Goal: Feedback & Contribution: Contribute content

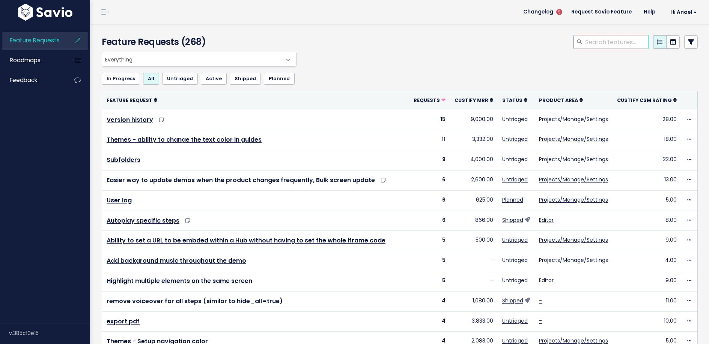
click at [593, 39] on input "search" at bounding box center [616, 42] width 64 height 14
type input "search replace"
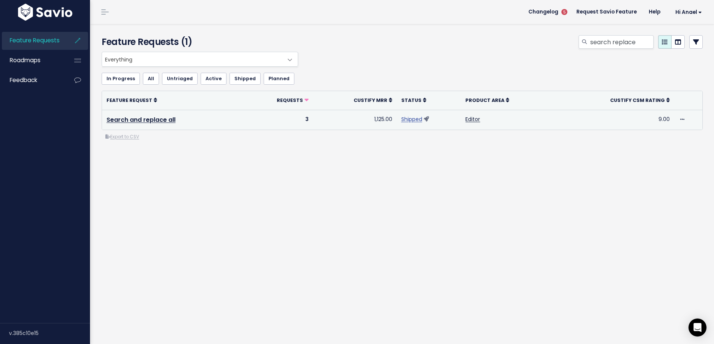
click at [412, 119] on link "Shipped" at bounding box center [411, 120] width 21 height 8
click at [140, 118] on link "Search and replace all" at bounding box center [141, 120] width 69 height 9
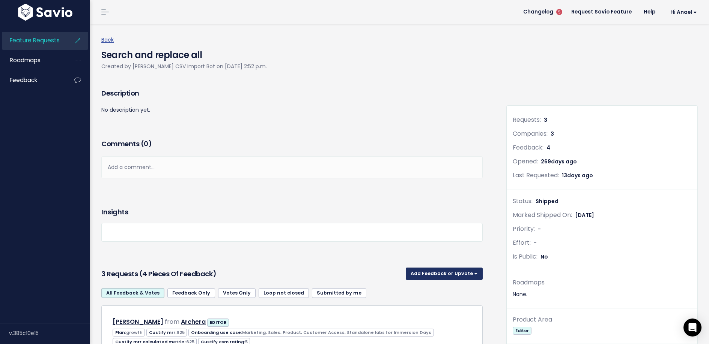
click at [425, 275] on button "Add Feedback or Upvote" at bounding box center [444, 274] width 77 height 12
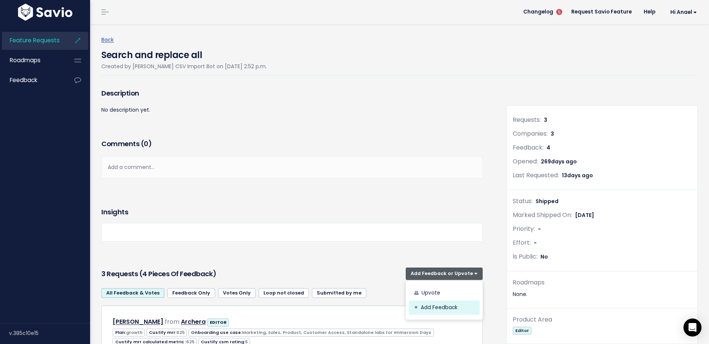
click at [425, 311] on link "Add Feedback" at bounding box center [444, 308] width 71 height 15
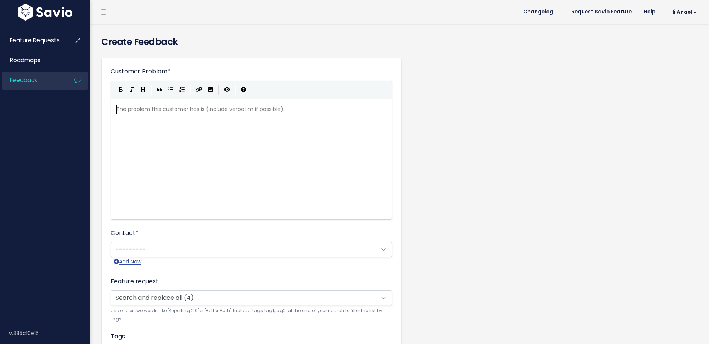
scroll to position [1, 0]
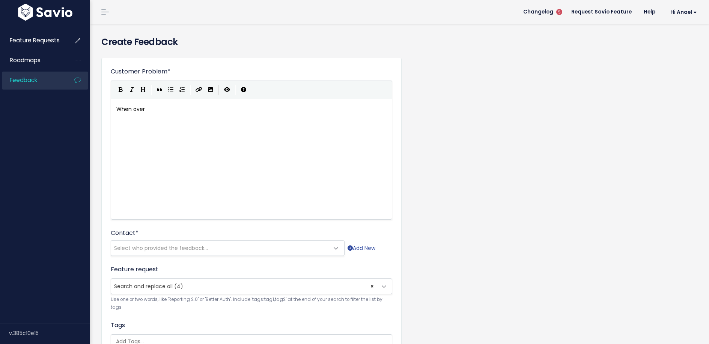
type textarea "When over 1"
type textarea "200"
type textarea "100 screens, it would be much more"
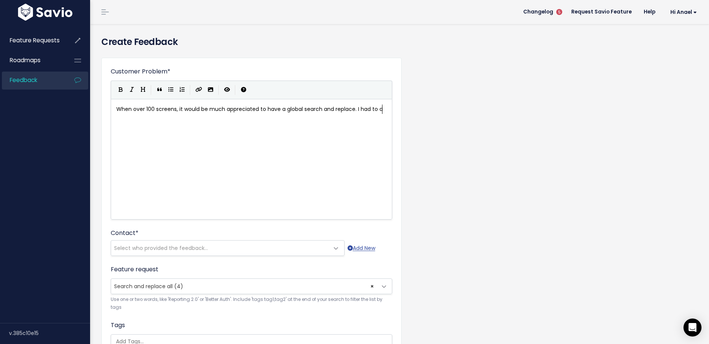
scroll to position [3, 161]
type textarea "appreciated to have a global search and replace. I had to do"
type textarea "D"
type textarea "Doing it manu all"
type textarea "all yw"
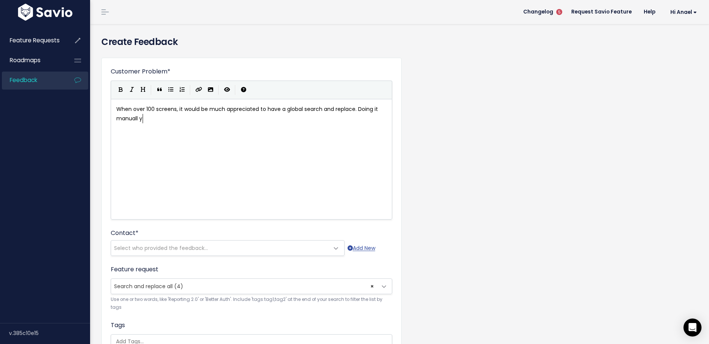
scroll to position [3, 15]
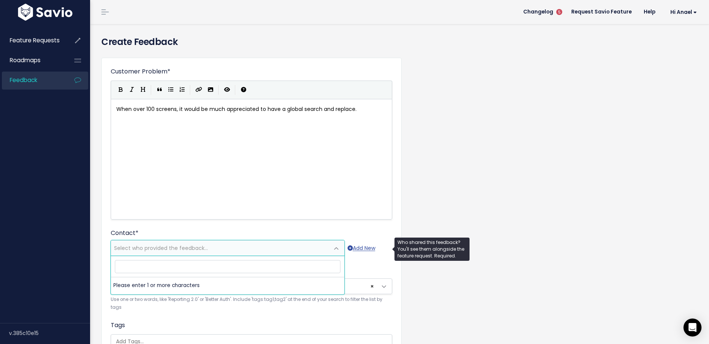
click at [160, 248] on span "Select who provided the feedback..." at bounding box center [161, 249] width 94 height 8
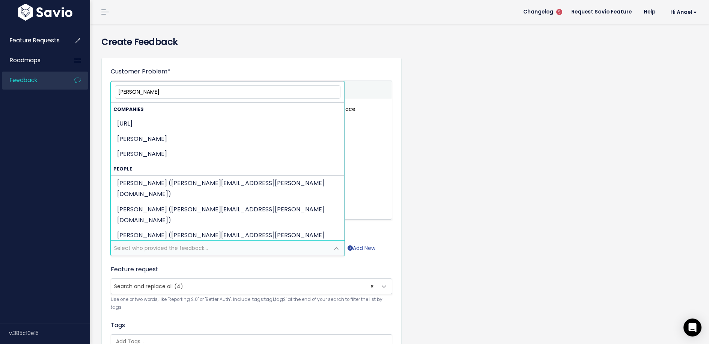
type input "[PERSON_NAME]"
select select "89487282"
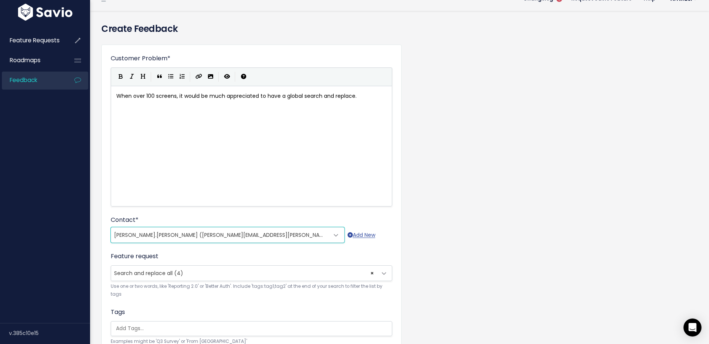
scroll to position [71, 0]
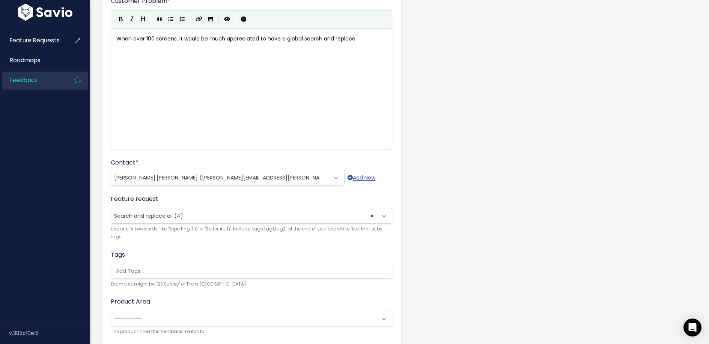
click at [162, 316] on span "---------" at bounding box center [244, 318] width 266 height 15
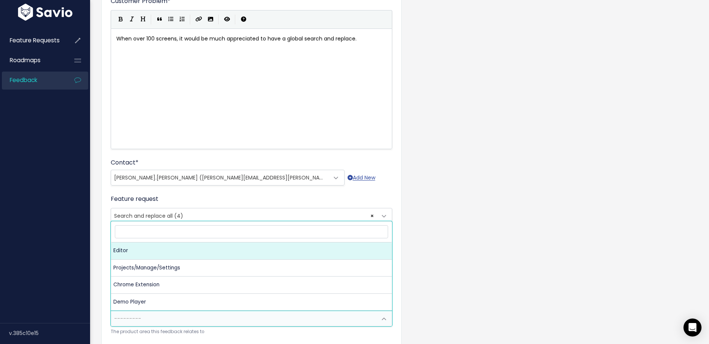
select select "storylane:UI"
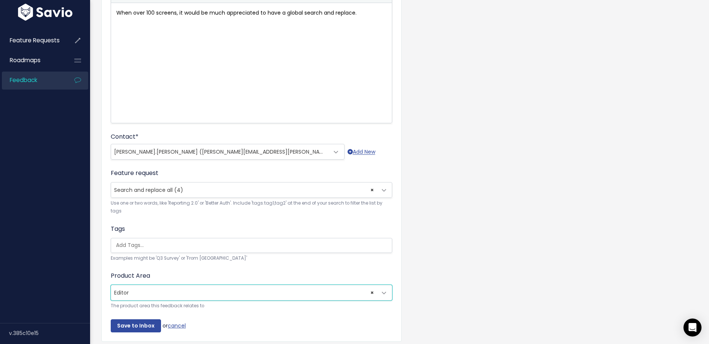
scroll to position [129, 0]
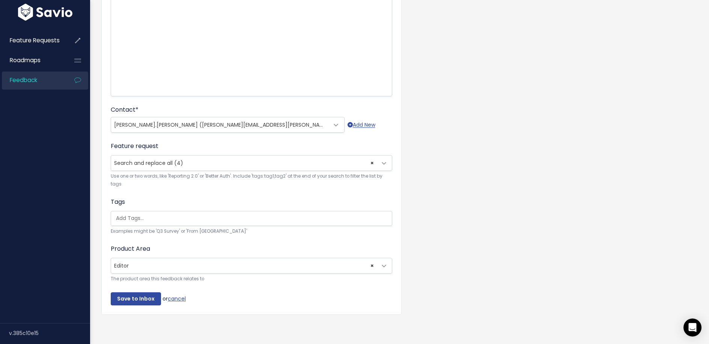
click at [138, 204] on div "Tags Examples might be 'Q3 Survey' or 'From [GEOGRAPHIC_DATA]'" at bounding box center [251, 217] width 281 height 38
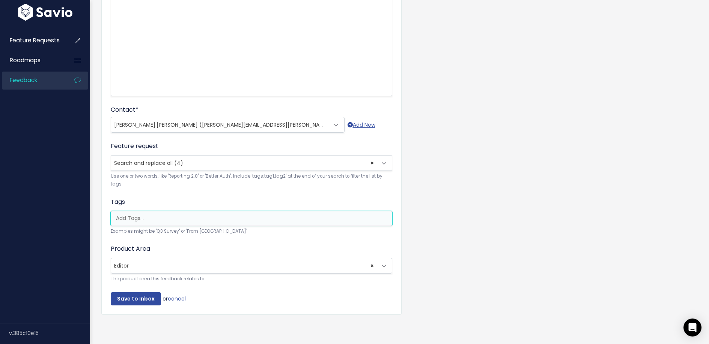
click at [137, 215] on input "search" at bounding box center [253, 219] width 281 height 8
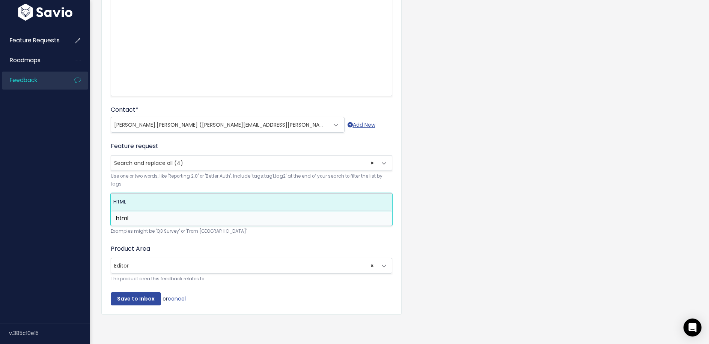
type input "html"
select select "13120"
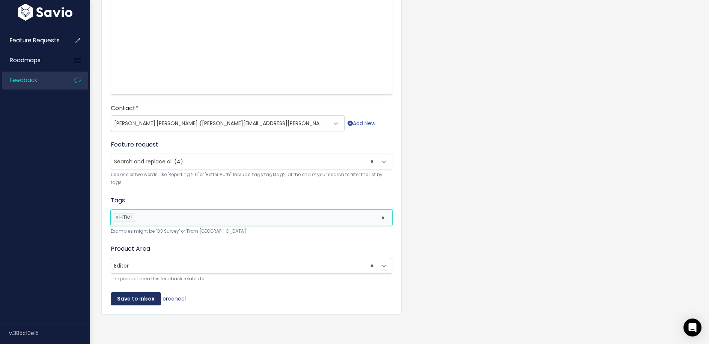
click at [134, 293] on input "Save to Inbox" at bounding box center [136, 300] width 50 height 14
